Goal: Navigation & Orientation: Understand site structure

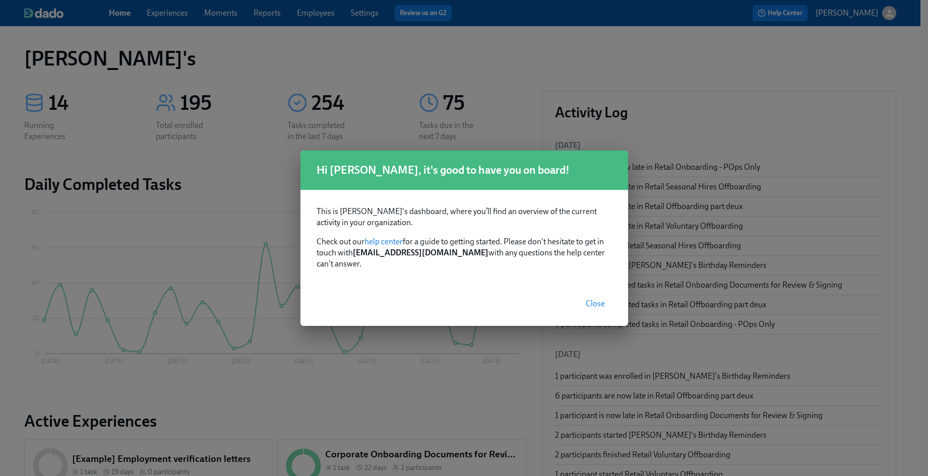
click at [591, 299] on span "Close" at bounding box center [595, 304] width 19 height 10
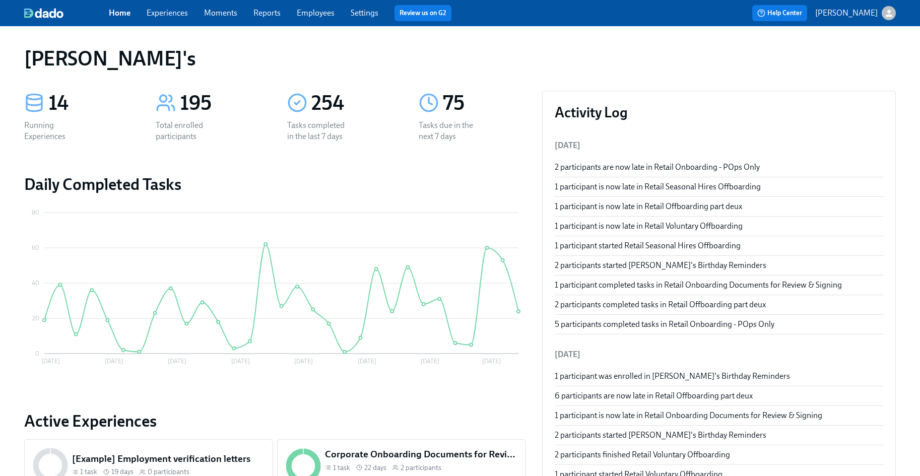
click at [170, 11] on link "Experiences" at bounding box center [167, 13] width 41 height 10
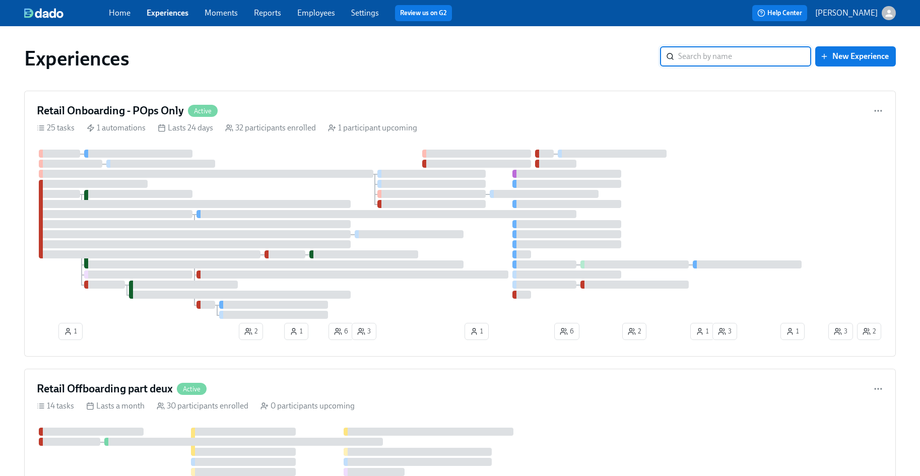
click at [224, 11] on link "Moments" at bounding box center [221, 13] width 33 height 10
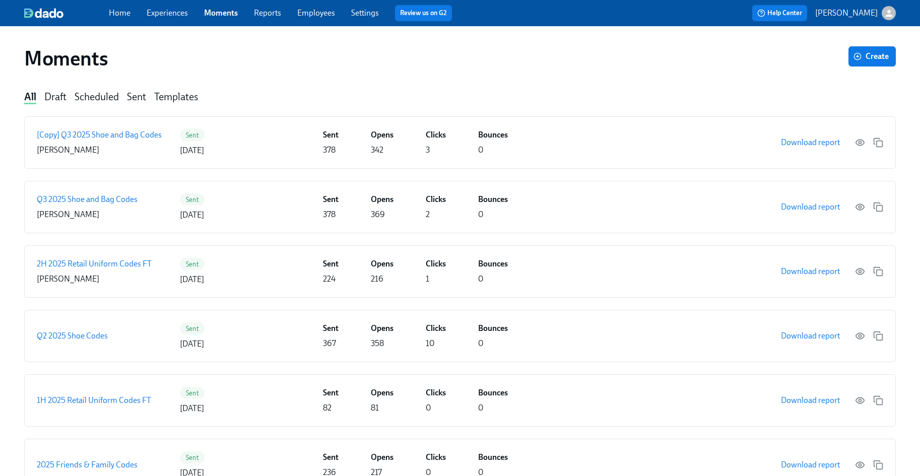
click at [168, 19] on div "Home Experiences Moments Reports Employees Settings Review us on G2" at bounding box center [306, 13] width 394 height 16
click at [172, 16] on link "Experiences" at bounding box center [167, 13] width 41 height 10
